Goal: Find specific page/section: Find specific page/section

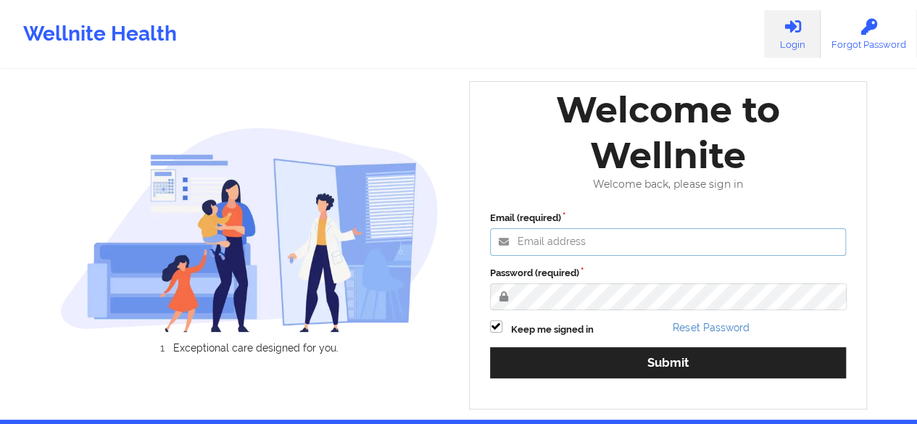
type input "[PERSON_NAME][EMAIL_ADDRESS][DOMAIN_NAME]"
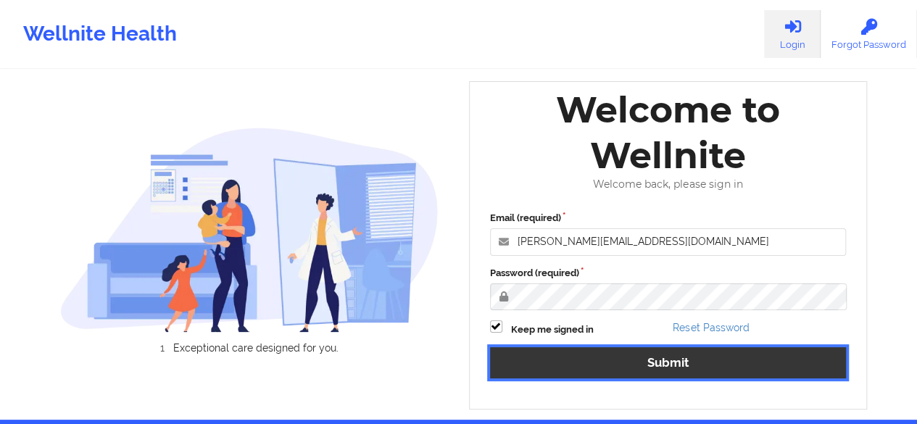
click at [572, 354] on button "Submit" at bounding box center [668, 362] width 357 height 31
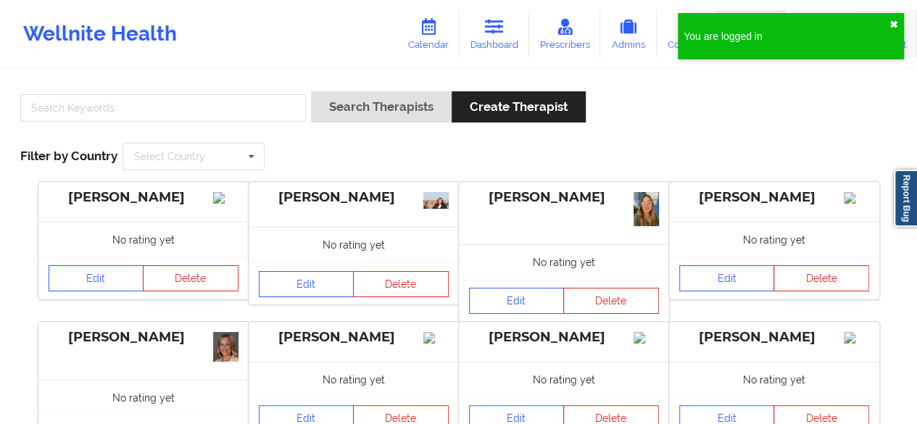
click at [896, 23] on button "✖︎" at bounding box center [894, 25] width 9 height 12
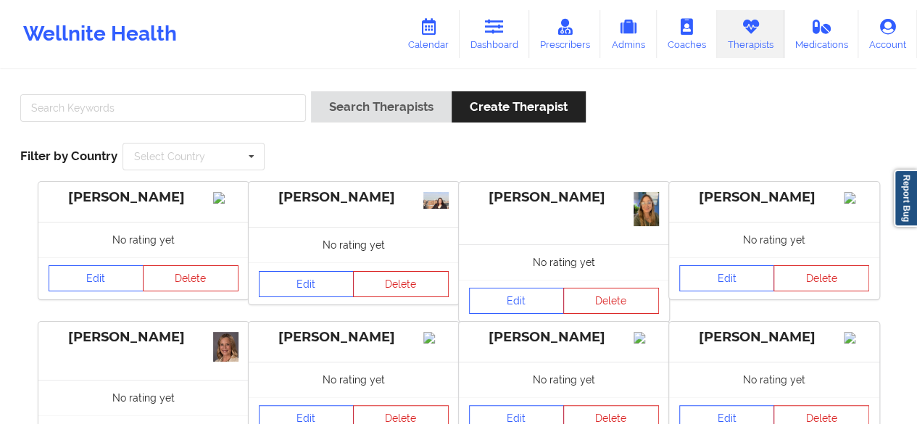
click at [742, 47] on link "Therapists" at bounding box center [750, 34] width 67 height 48
click at [74, 116] on input "text" at bounding box center [163, 108] width 286 height 28
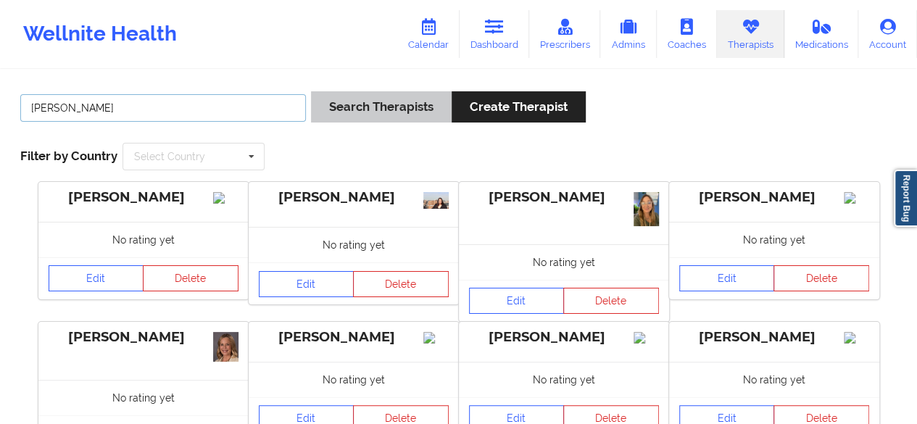
type input "[PERSON_NAME]"
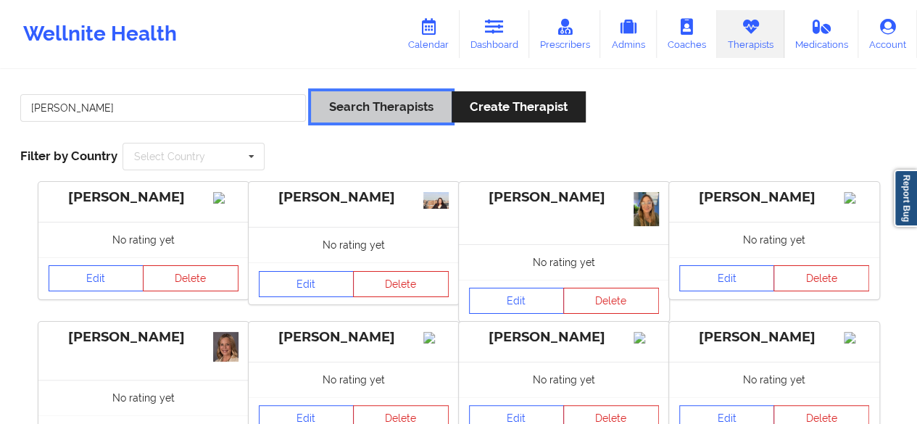
click at [344, 106] on button "Search Therapists" at bounding box center [381, 106] width 141 height 31
